Goal: Task Accomplishment & Management: Complete application form

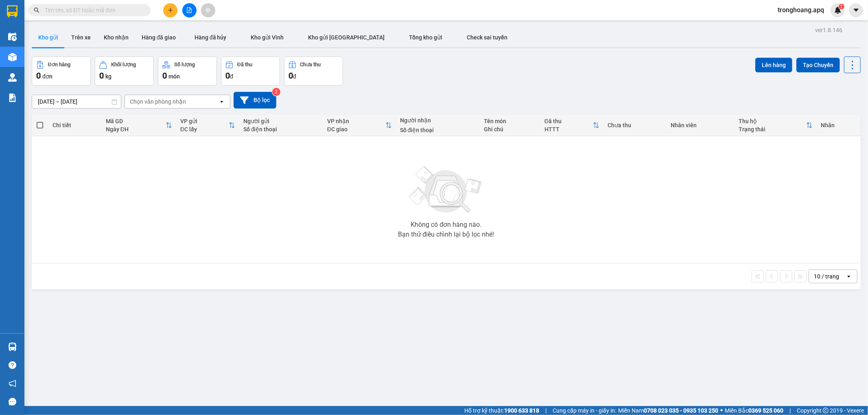
click at [83, 14] on input "text" at bounding box center [93, 10] width 96 height 9
paste input "GL1010253754"
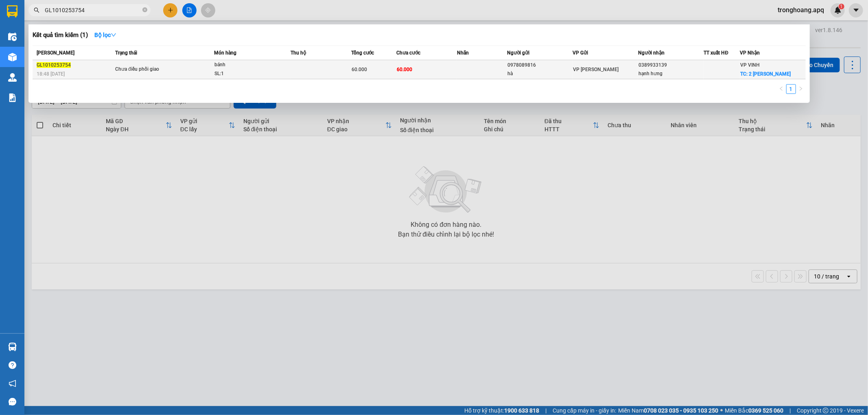
type input "GL1010253754"
click at [422, 65] on td "60.000" at bounding box center [426, 69] width 61 height 19
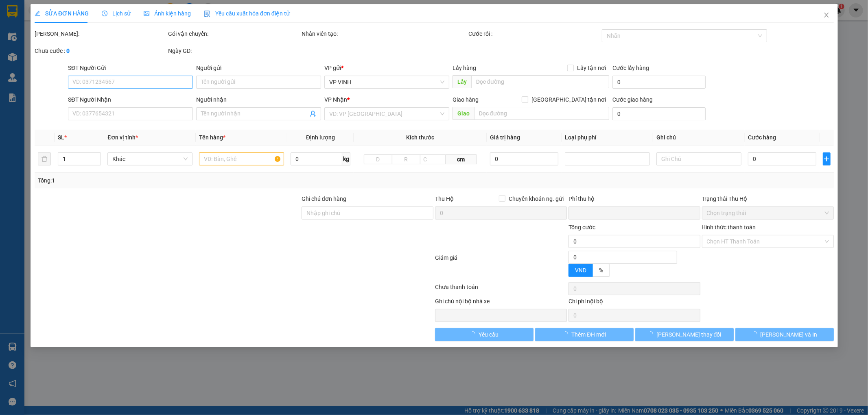
type input "0978089816"
type input "hà"
type input "0389933139"
type input "hạnh hưng"
checkbox input "true"
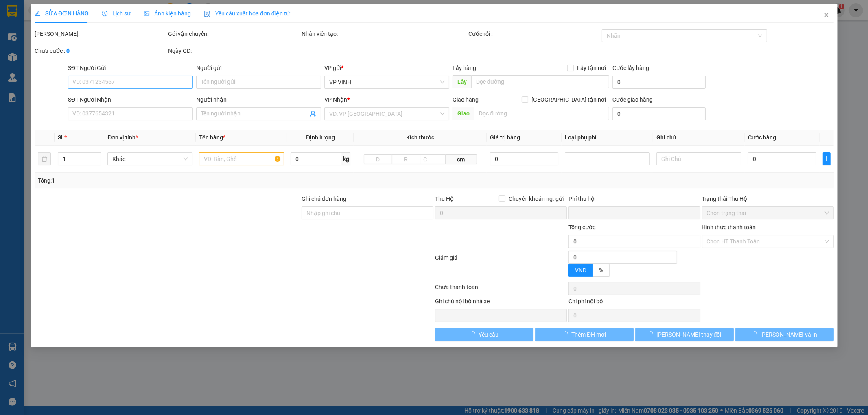
type input "2 [PERSON_NAME]"
type input "0"
type input "60.000"
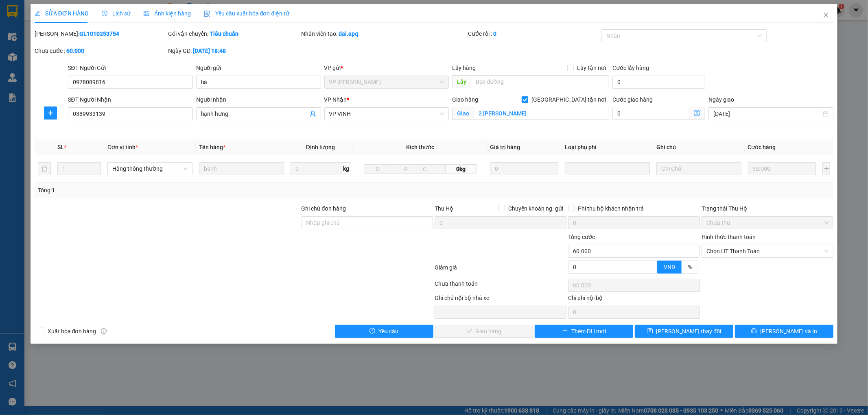
click at [115, 16] on span "Lịch sử" at bounding box center [116, 13] width 29 height 7
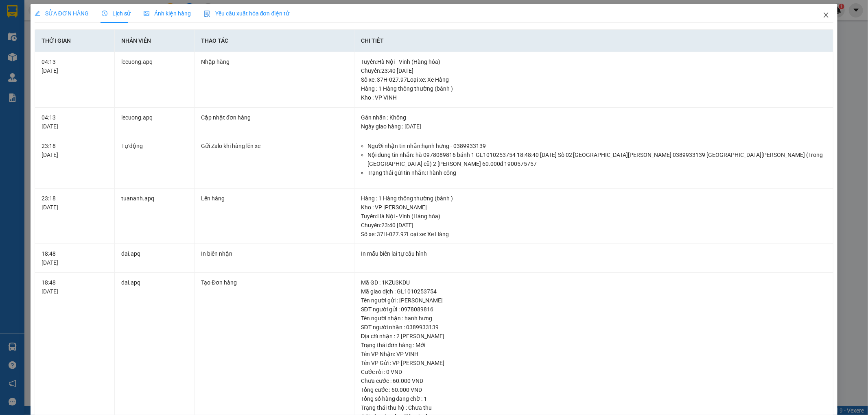
click at [824, 13] on icon "close" at bounding box center [826, 15] width 4 height 5
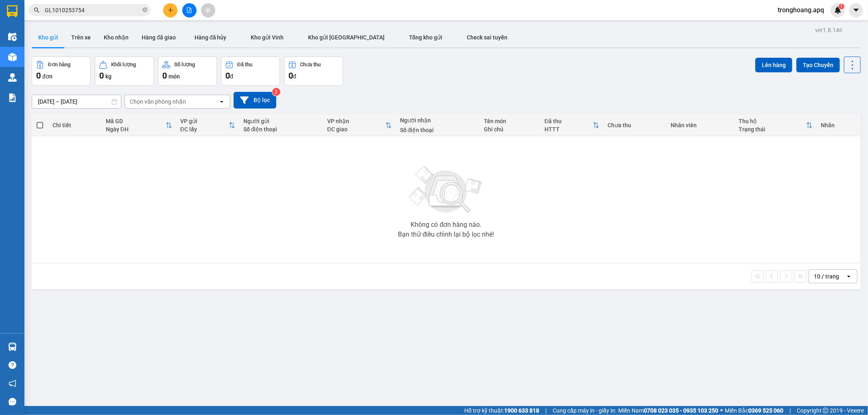
click at [98, 17] on div "Kết quả tìm kiếm ( 1 ) Bộ lọc Mã ĐH Trạng thái Món hàng Thu hộ Tổng cước Chưa c…" at bounding box center [79, 10] width 159 height 14
click at [96, 7] on input "GL1010253754" at bounding box center [93, 10] width 96 height 9
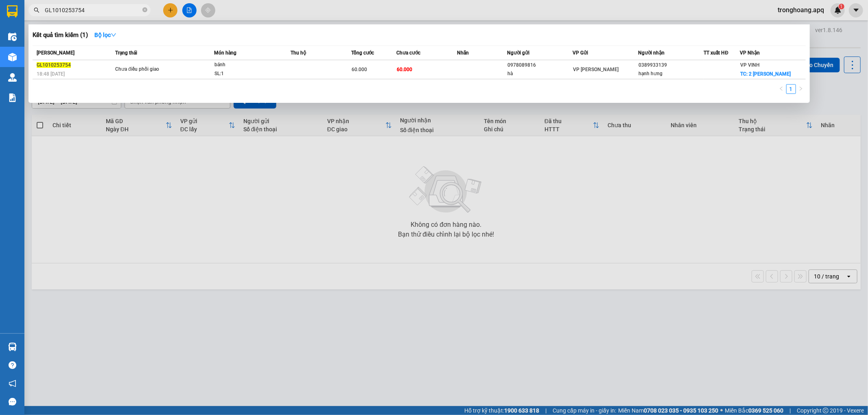
click at [96, 7] on input "GL1010253754" at bounding box center [93, 10] width 96 height 9
paste input "MD1010253900"
type input "MD1010253900"
click at [261, 69] on div "laptop ( nhận nguyên kiện )" at bounding box center [244, 65] width 61 height 9
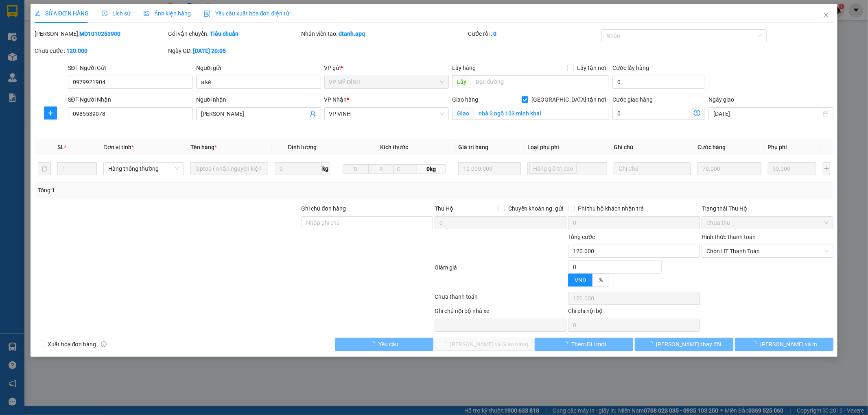
type input "0979921904"
type input "a kế"
type input "0985539078"
type input "[PERSON_NAME]"
checkbox input "true"
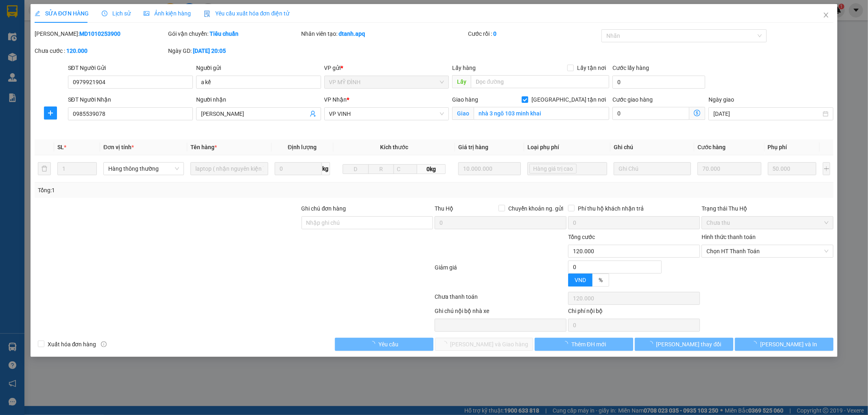
type input "nhà 3 ngõ 103 minh khai"
type input "0"
type input "120.000"
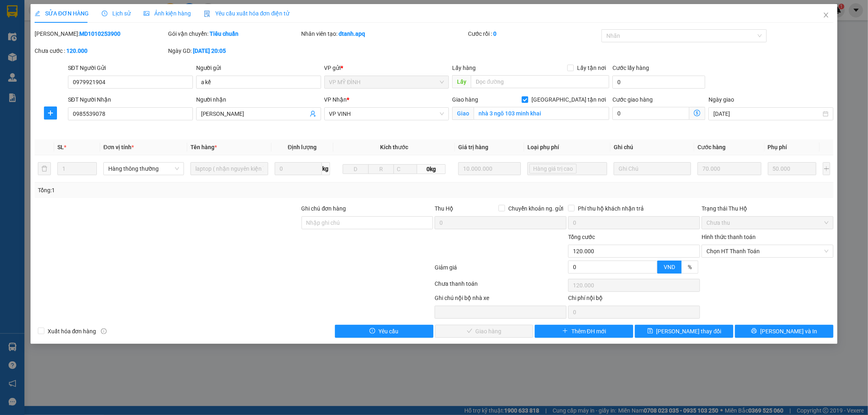
click at [120, 15] on span "Lịch sử" at bounding box center [116, 13] width 29 height 7
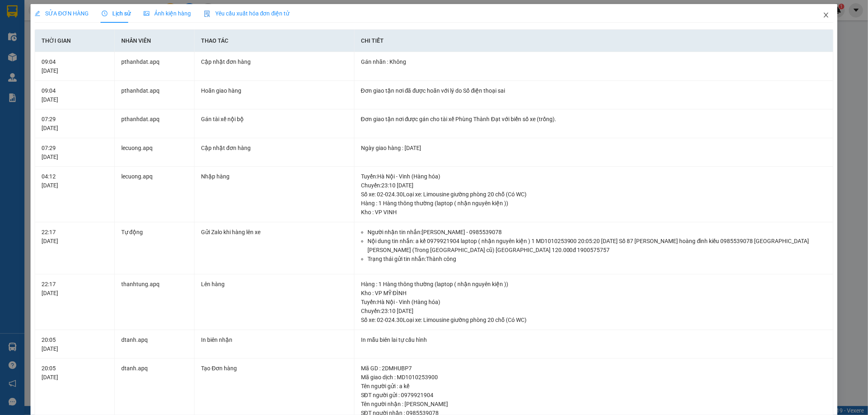
click at [822, 12] on icon "close" at bounding box center [825, 15] width 7 height 7
